Goal: Task Accomplishment & Management: Manage account settings

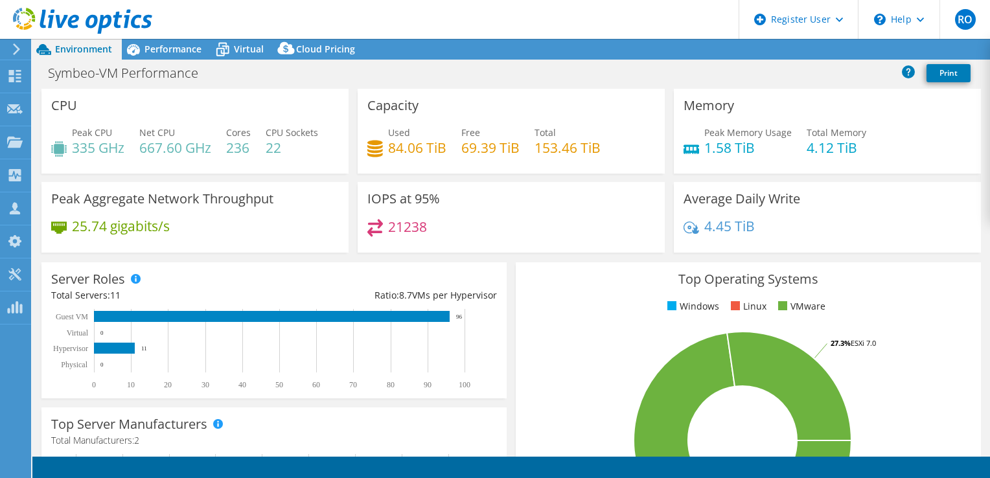
select select "USD"
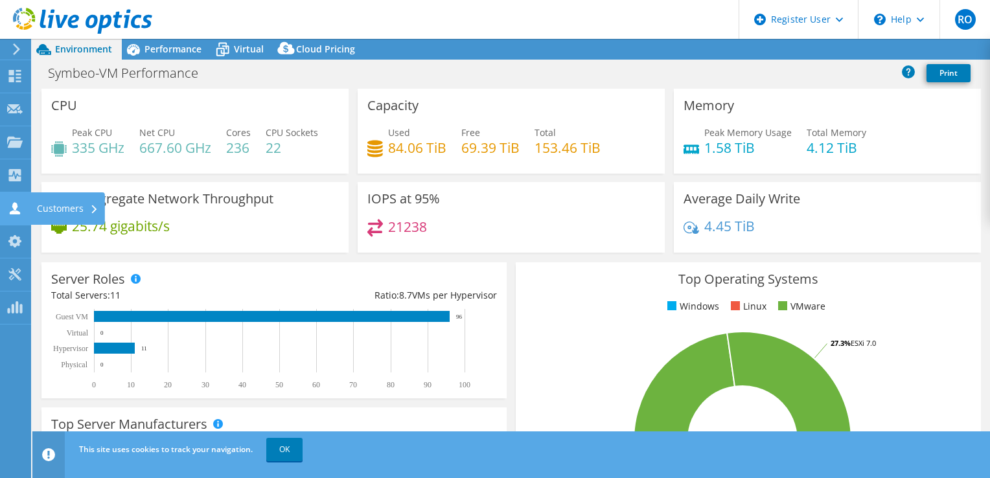
click at [10, 206] on icon at bounding box center [15, 208] width 16 height 12
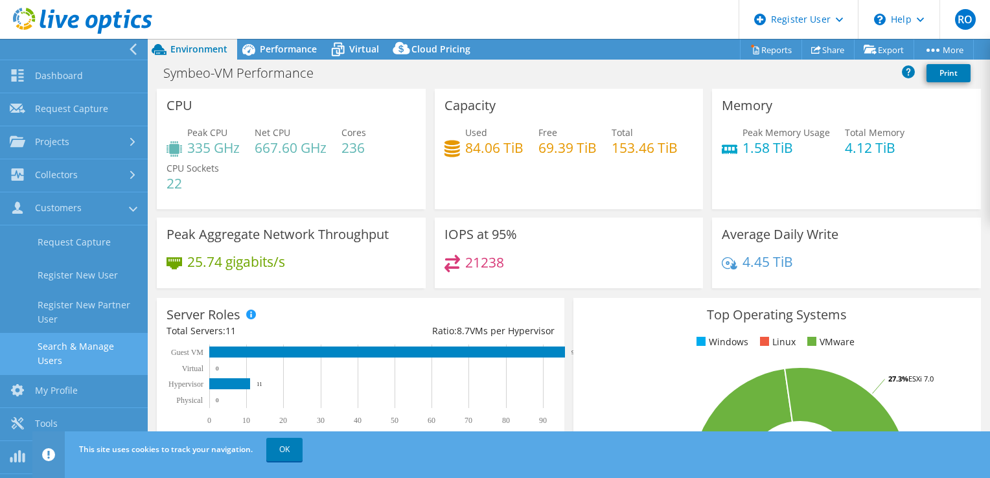
click at [41, 349] on link "Search & Manage Users" at bounding box center [74, 353] width 148 height 41
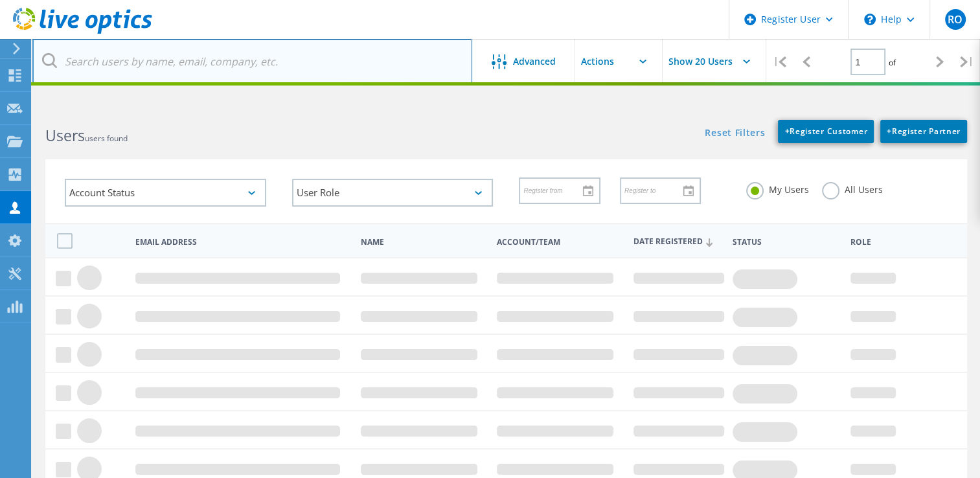
click at [127, 70] on input "text" at bounding box center [252, 61] width 440 height 45
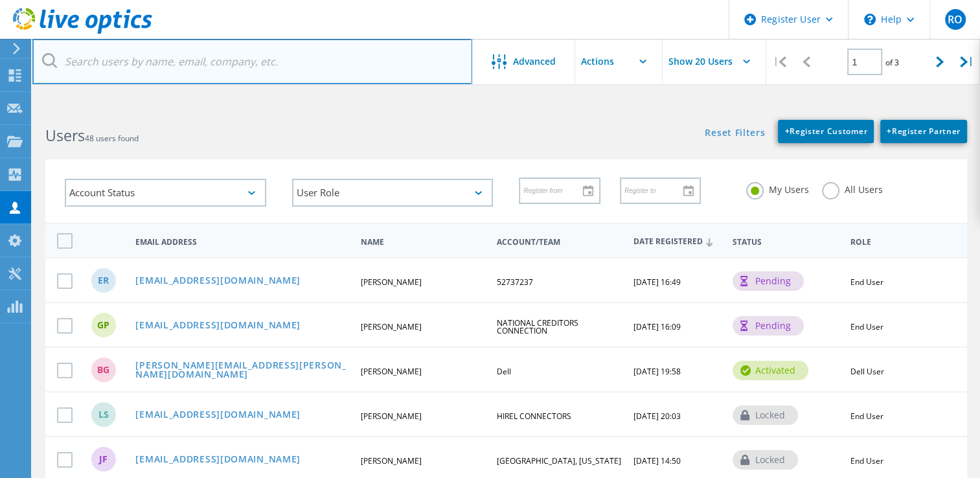
paste input "[PERSON_NAME][EMAIL_ADDRESS][PERSON_NAME][DOMAIN_NAME]"
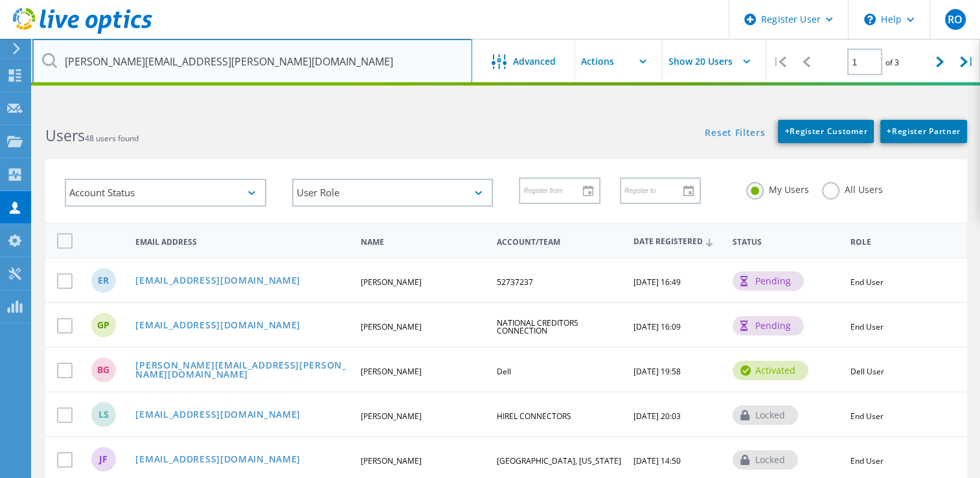
type input "[PERSON_NAME][EMAIL_ADDRESS][PERSON_NAME][DOMAIN_NAME]"
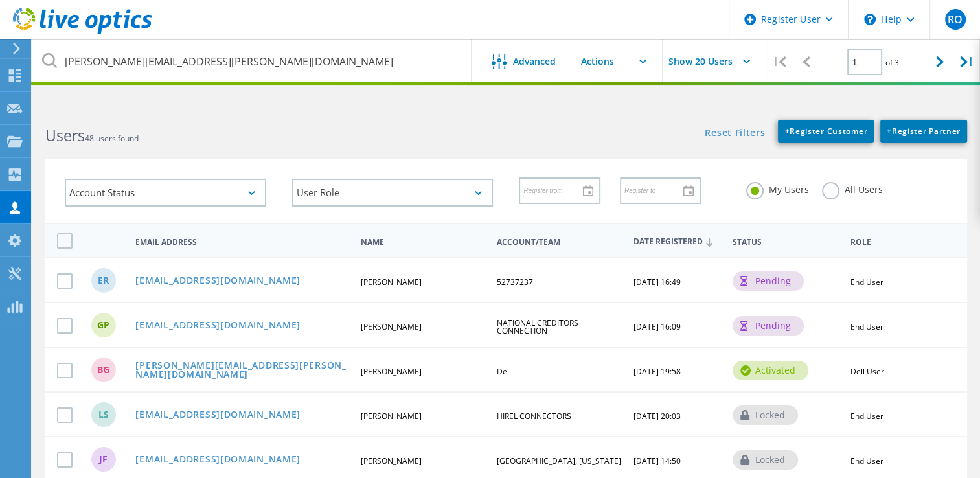
click at [335, 133] on h2 "Users 48 users found" at bounding box center [269, 135] width 448 height 21
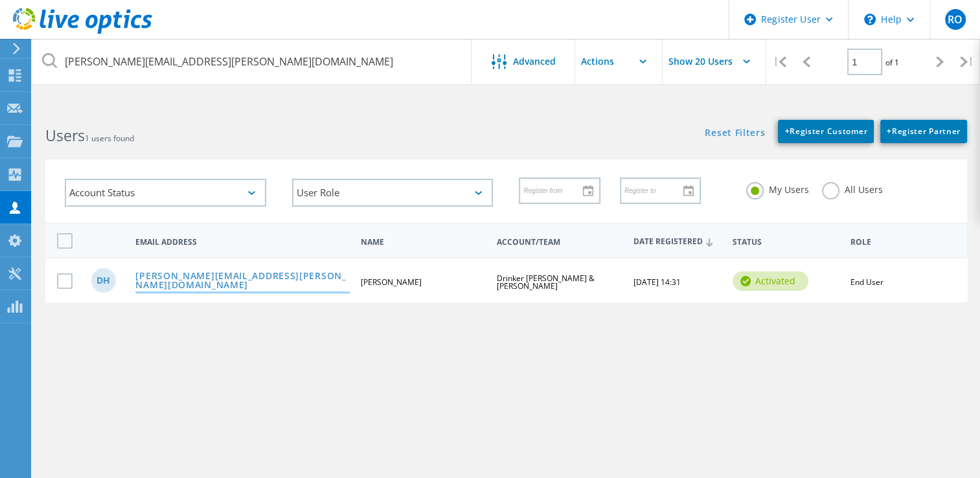
click at [246, 277] on link "[PERSON_NAME][EMAIL_ADDRESS][PERSON_NAME][DOMAIN_NAME]" at bounding box center [242, 281] width 214 height 20
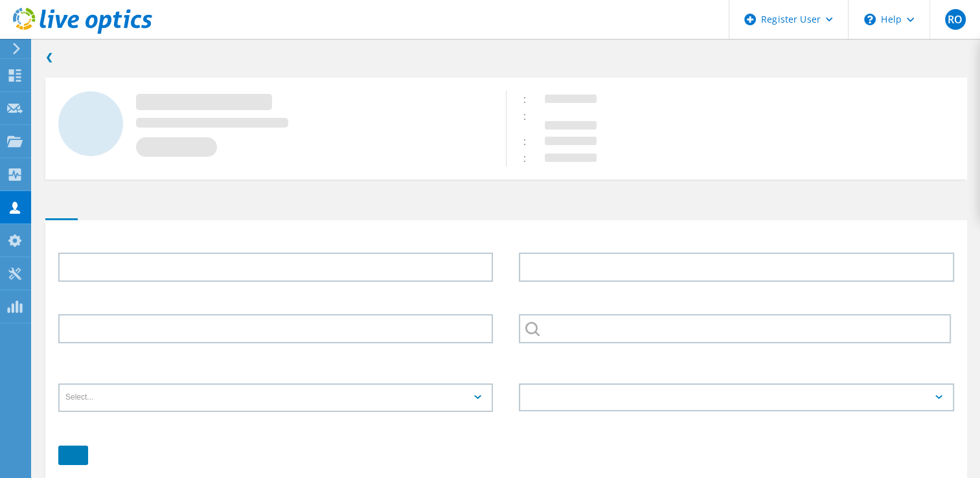
type input "[PERSON_NAME]"
type input "Drinker [PERSON_NAME] & [PERSON_NAME]"
type input "English"
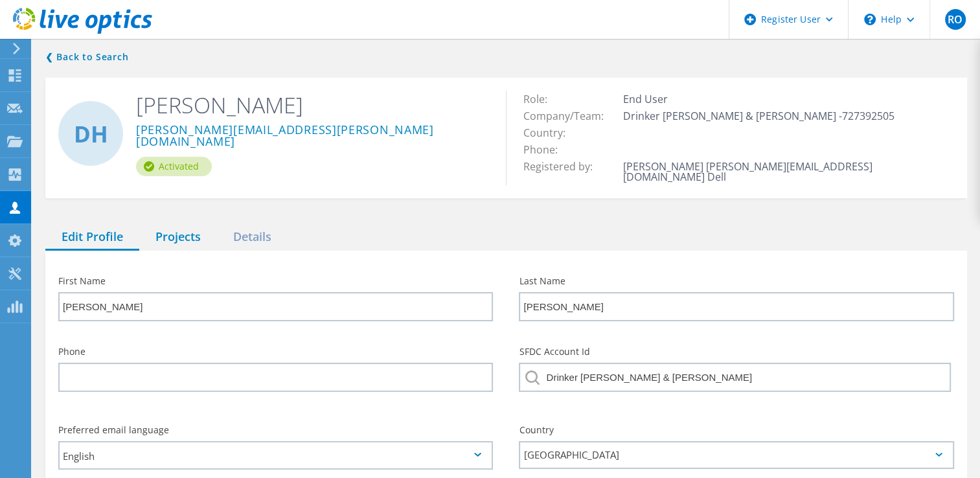
click at [185, 228] on div "Projects" at bounding box center [178, 237] width 78 height 27
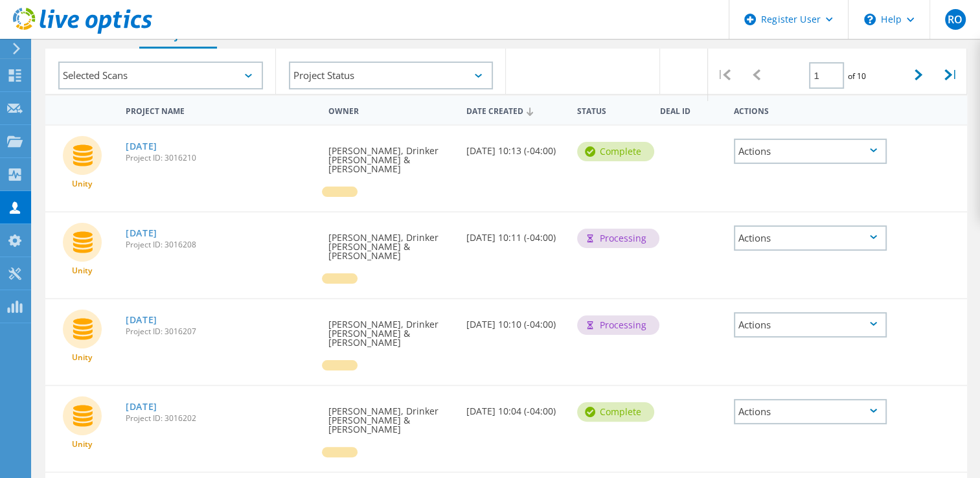
scroll to position [202, 0]
click at [155, 229] on link "[DATE]" at bounding box center [142, 233] width 32 height 9
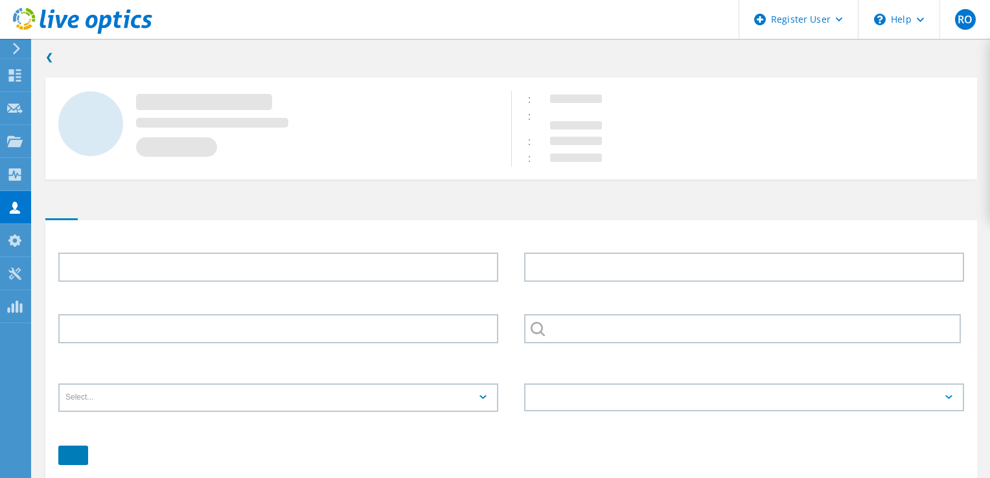
type input "David"
type input "Hoppel"
type input "Drinker Biddle & Reath"
type input "English"
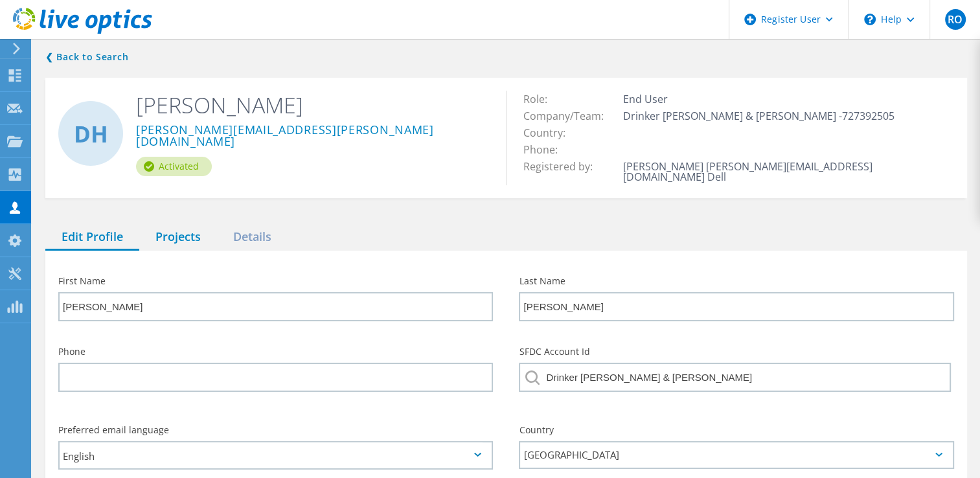
click at [200, 224] on div "Projects" at bounding box center [178, 237] width 78 height 27
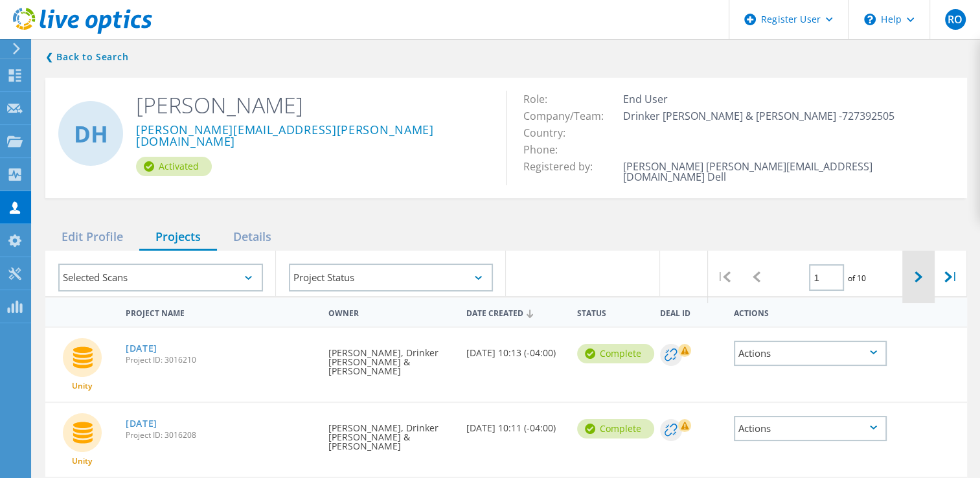
click at [910, 265] on div at bounding box center [919, 277] width 32 height 52
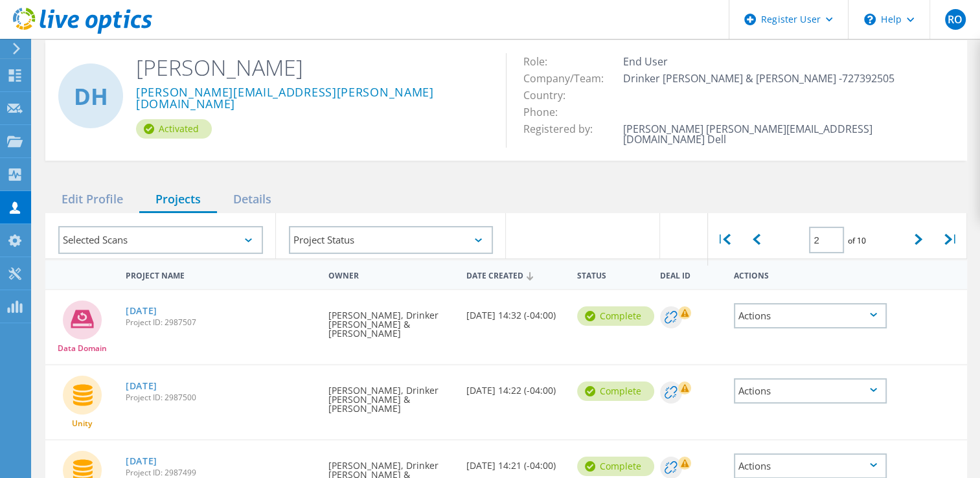
scroll to position [37, 0]
click at [917, 235] on icon at bounding box center [919, 240] width 8 height 11
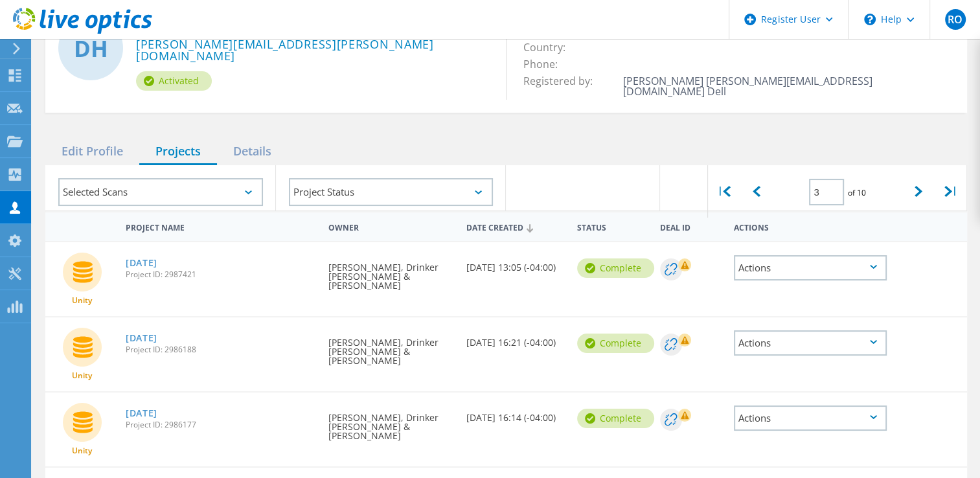
scroll to position [0, 0]
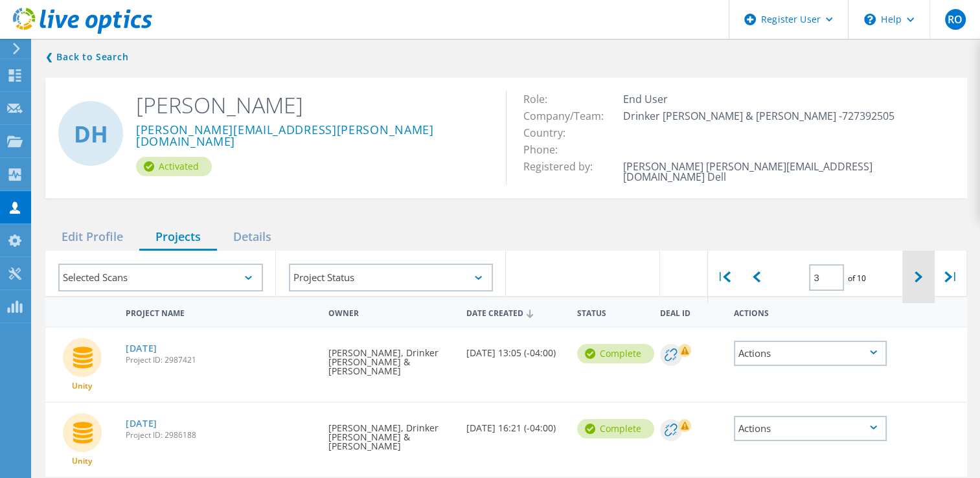
click at [911, 266] on div at bounding box center [919, 277] width 32 height 52
click at [753, 288] on div at bounding box center [757, 277] width 32 height 52
click at [752, 286] on div at bounding box center [757, 277] width 32 height 52
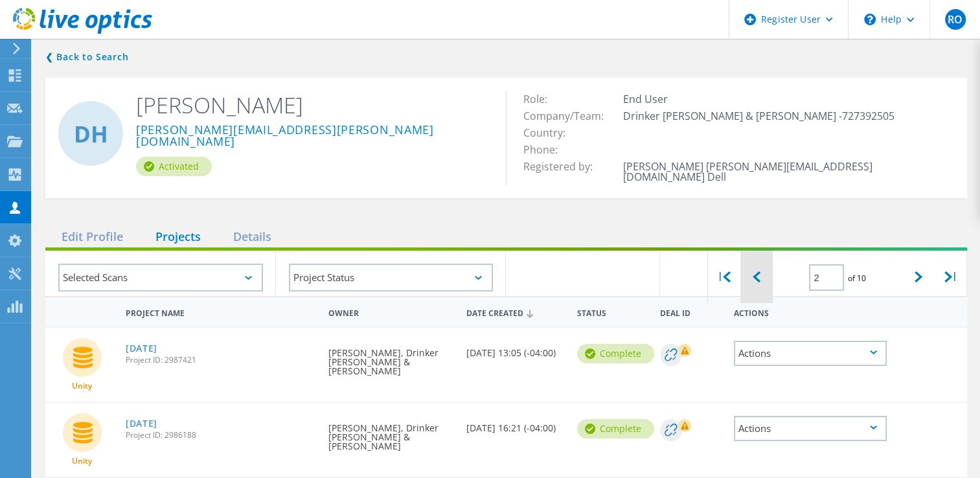
click at [752, 286] on div at bounding box center [757, 277] width 32 height 52
type input "1"
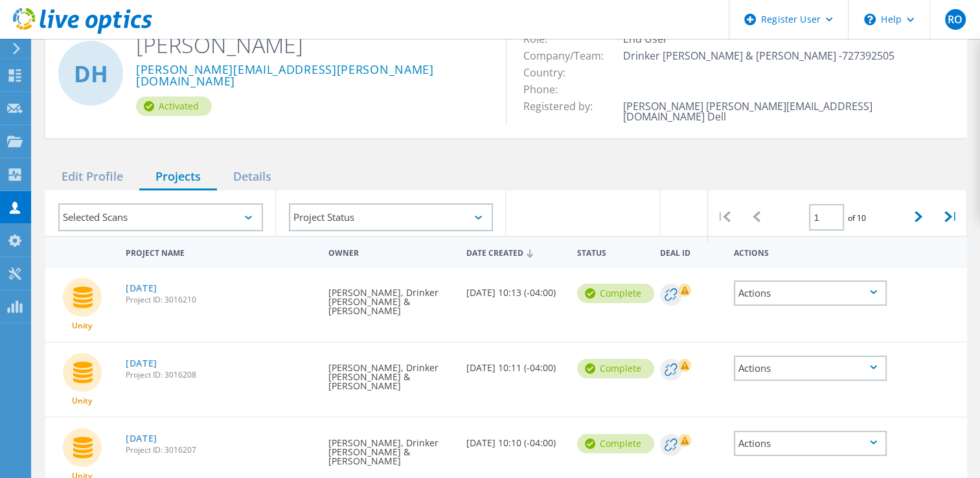
scroll to position [101, 0]
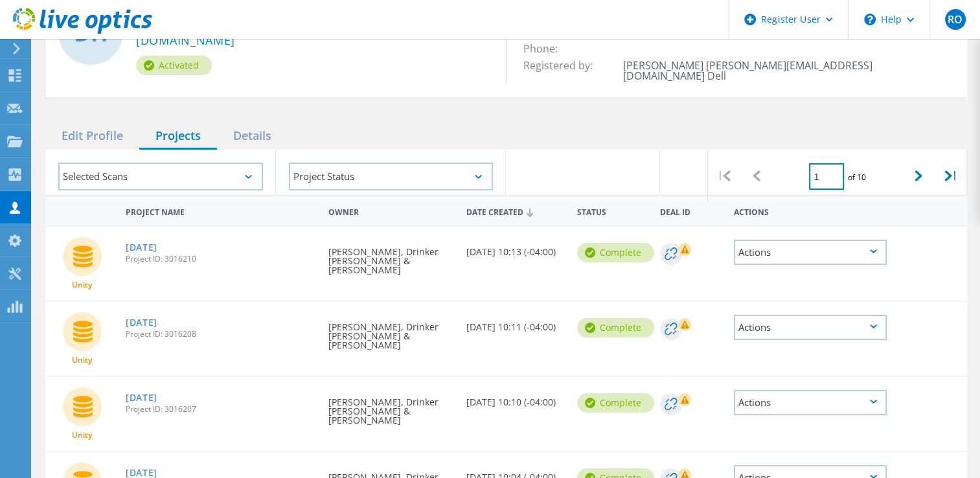
click at [827, 172] on input "1" at bounding box center [826, 176] width 35 height 27
drag, startPoint x: 826, startPoint y: 161, endPoint x: 811, endPoint y: 163, distance: 15.0
click at [811, 163] on input "1" at bounding box center [826, 176] width 35 height 27
click at [822, 166] on input "1" at bounding box center [826, 176] width 35 height 27
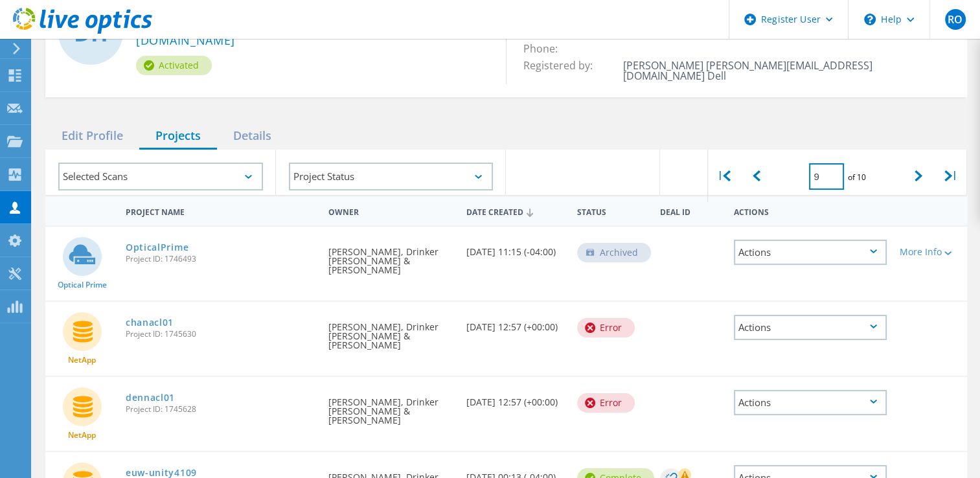
drag, startPoint x: 833, startPoint y: 171, endPoint x: 805, endPoint y: 170, distance: 27.2
click at [805, 170] on div "9 of 10" at bounding box center [838, 170] width 130 height 40
click at [756, 170] on icon at bounding box center [757, 175] width 8 height 11
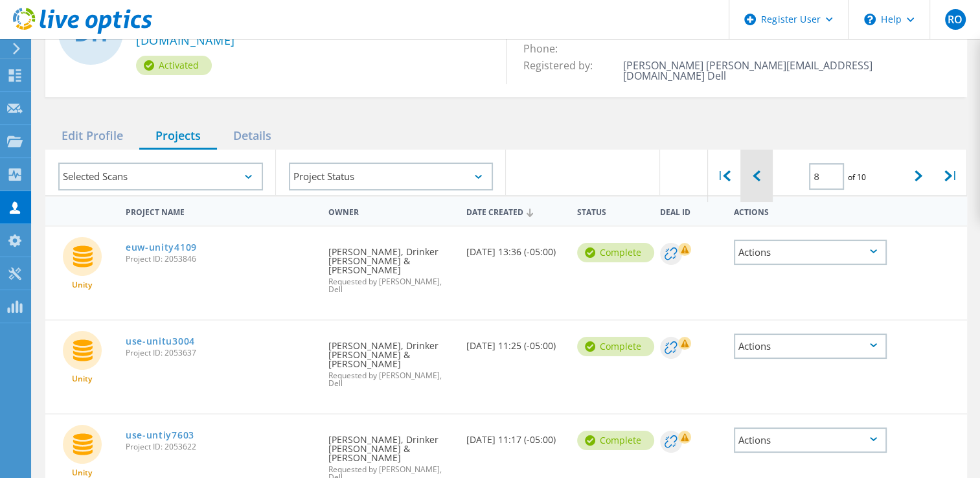
click at [756, 170] on icon at bounding box center [757, 175] width 8 height 11
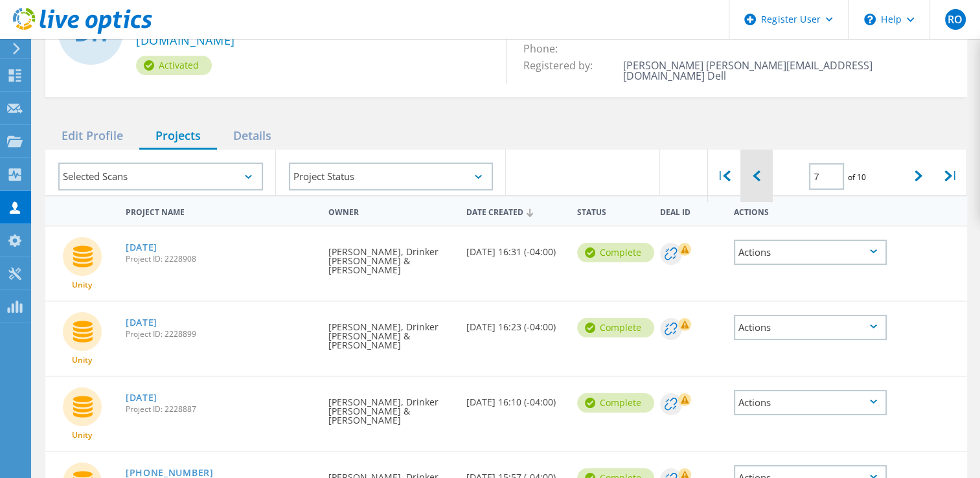
click at [756, 170] on icon at bounding box center [757, 175] width 8 height 11
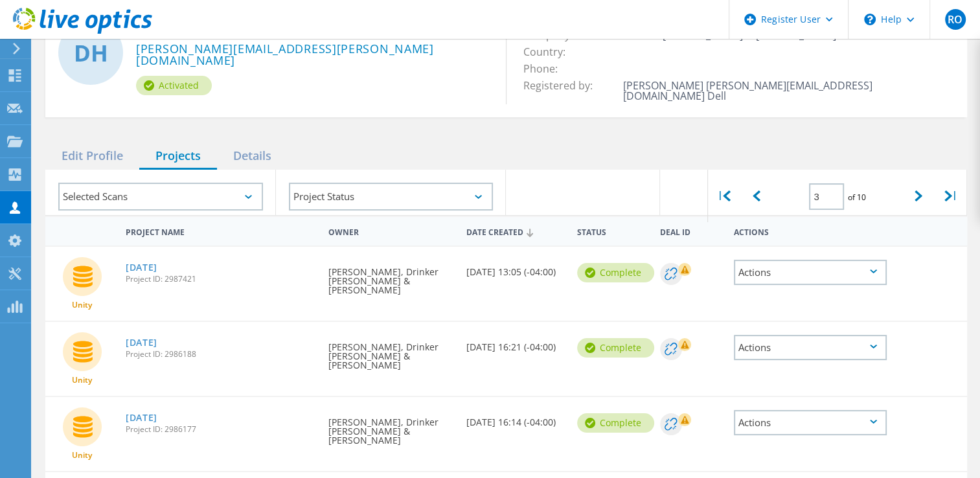
scroll to position [0, 0]
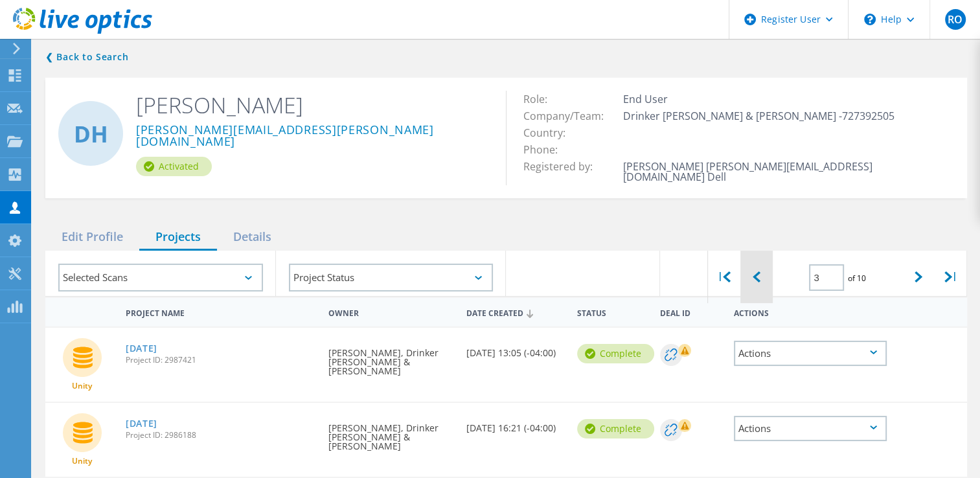
click at [759, 279] on div at bounding box center [757, 277] width 32 height 52
click at [915, 271] on icon at bounding box center [919, 276] width 8 height 11
click at [759, 271] on icon at bounding box center [757, 276] width 8 height 11
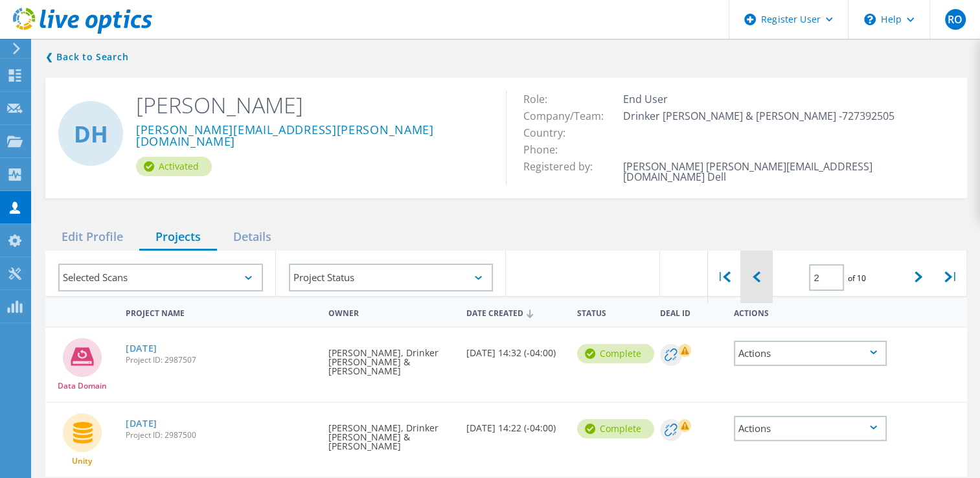
type input "1"
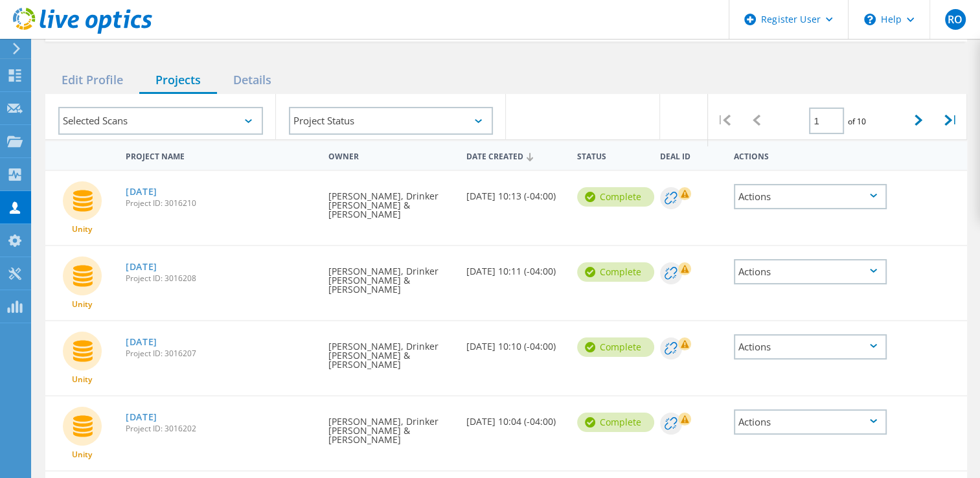
scroll to position [178, 0]
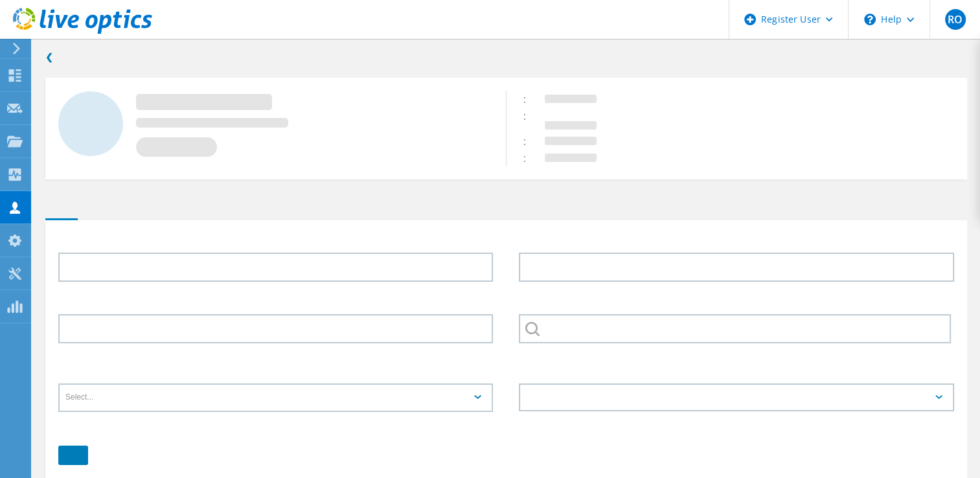
type input "[PERSON_NAME]"
type input "Drinker [PERSON_NAME] & [PERSON_NAME]"
type input "English"
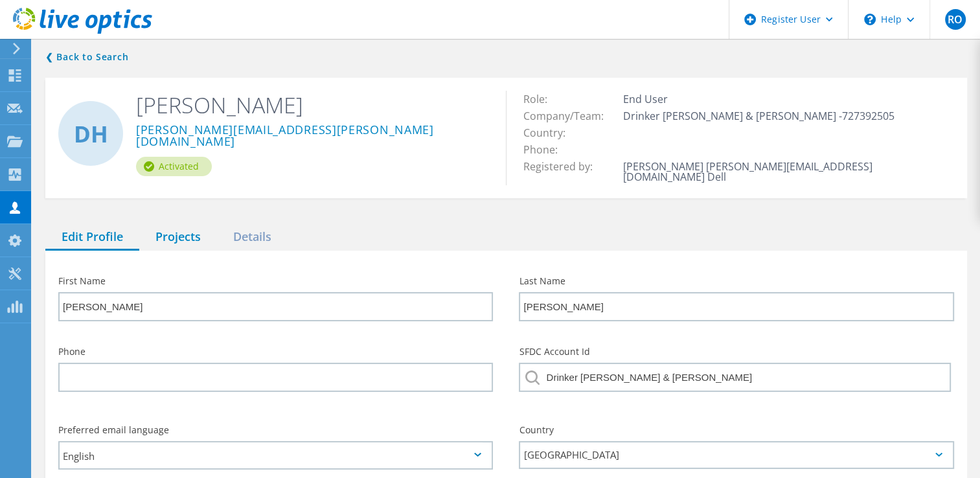
click at [170, 224] on div "Projects" at bounding box center [178, 237] width 78 height 27
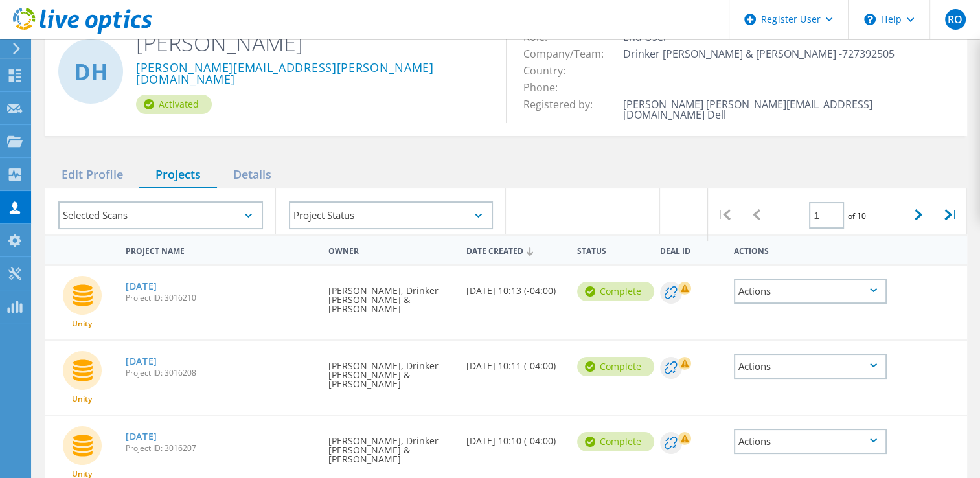
scroll to position [62, 0]
click at [919, 209] on icon at bounding box center [919, 214] width 8 height 11
type input "2"
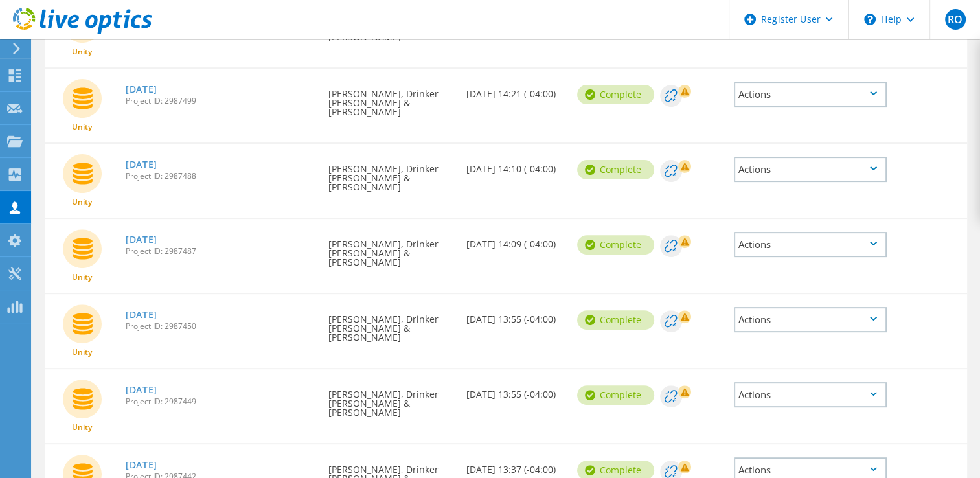
scroll to position [548, 0]
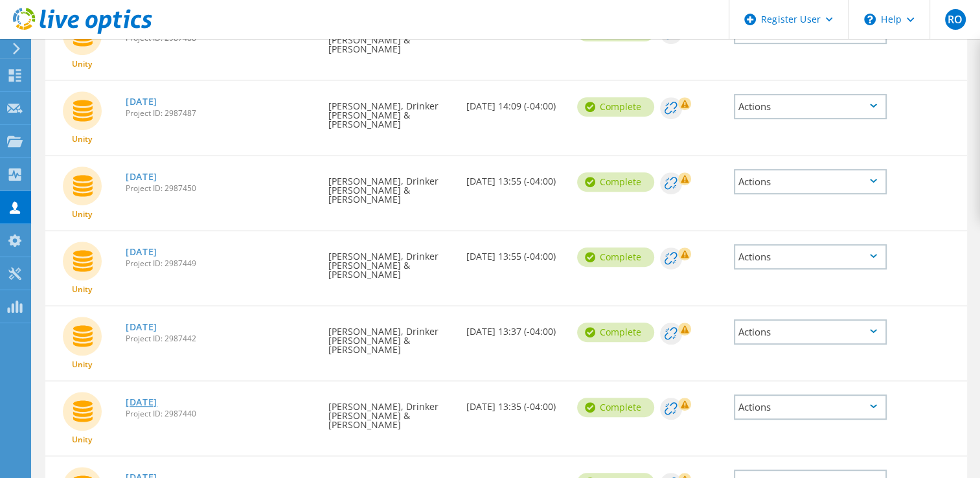
click at [157, 398] on link "[DATE]" at bounding box center [142, 402] width 32 height 9
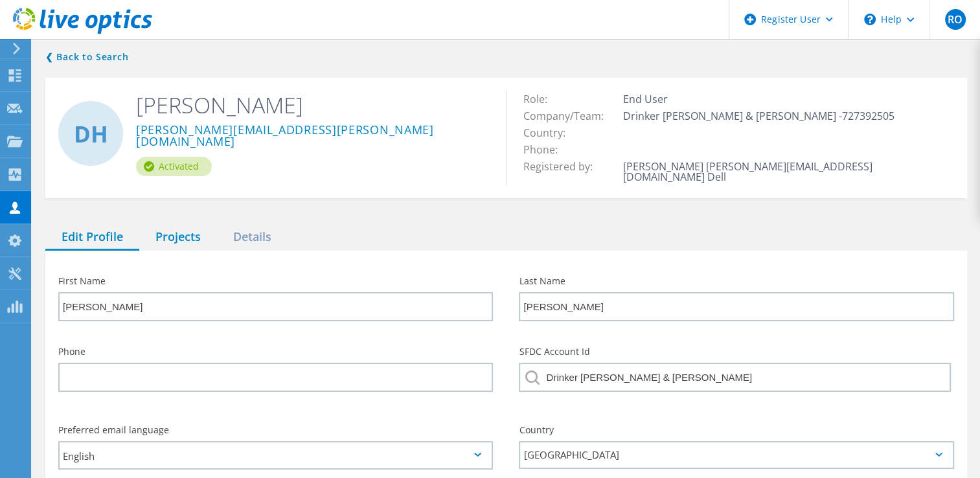
click at [204, 224] on div "Projects" at bounding box center [178, 237] width 78 height 27
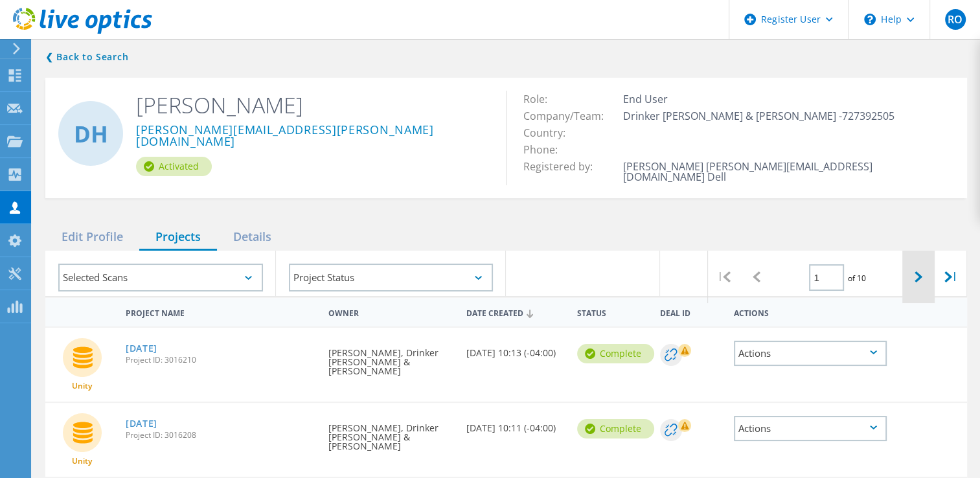
click at [910, 273] on div at bounding box center [919, 277] width 32 height 52
type input "2"
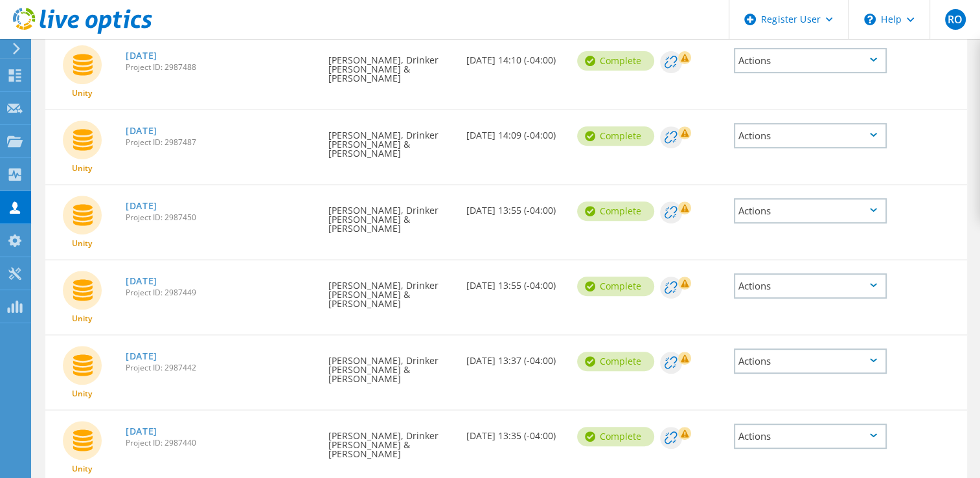
scroll to position [548, 0]
